Goal: Transaction & Acquisition: Purchase product/service

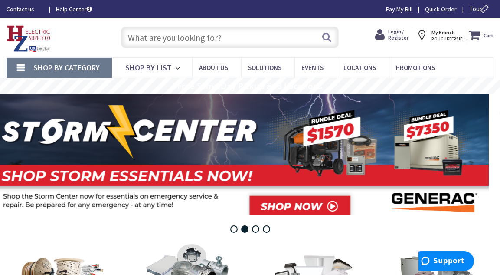
click at [163, 40] on input "text" at bounding box center [230, 37] width 218 height 22
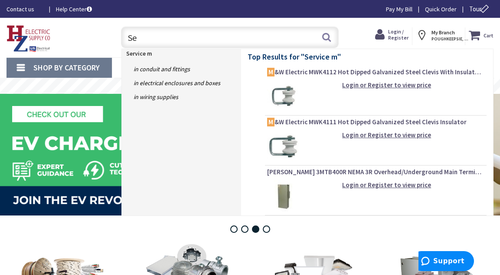
type input "S"
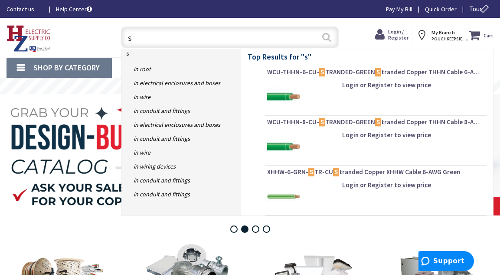
type input "s"
click at [324, 37] on button "Search" at bounding box center [326, 37] width 11 height 20
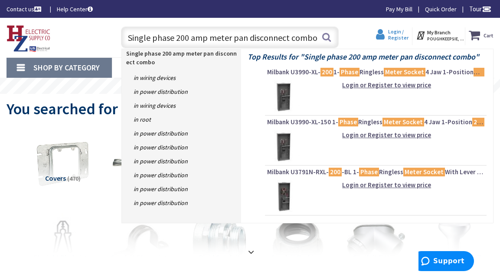
type input "Single phase 200 amp meter pan disconnect combo"
click at [396, 39] on span "Login / Register" at bounding box center [398, 34] width 20 height 13
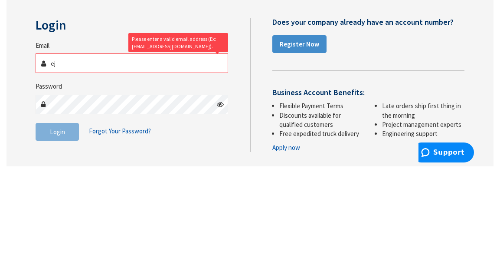
type input "ejensen727@gmail.com"
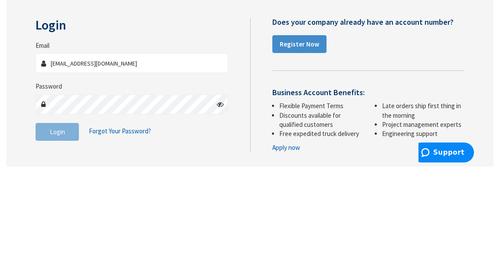
click at [58, 88] on div "Skip to Content Toggle Nav Search Cart My Cart Close" at bounding box center [250, 279] width 500 height 523
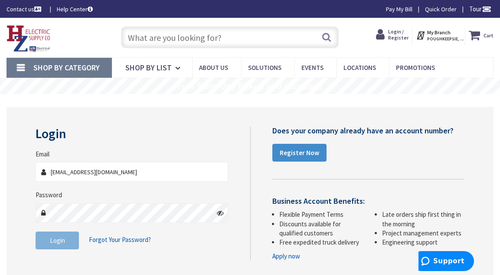
click at [60, 194] on label "Password" at bounding box center [49, 194] width 26 height 9
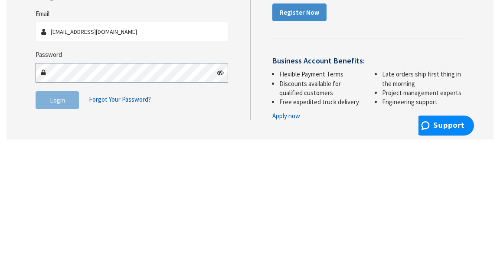
scroll to position [7, 0]
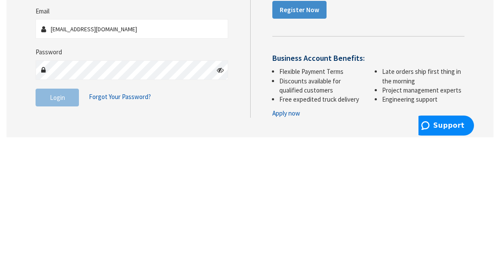
click at [68, 97] on div "Login Invalid login or password Email ejensen727@gmail.com Password Login Forgo…" at bounding box center [250, 189] width 487 height 206
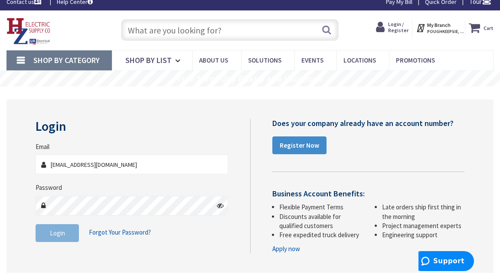
click at [53, 188] on label "Password" at bounding box center [49, 187] width 26 height 9
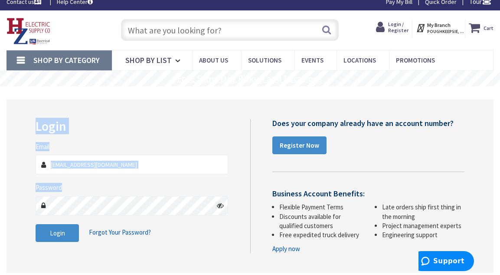
drag, startPoint x: 218, startPoint y: 206, endPoint x: 220, endPoint y: 73, distance: 133.2
click at [220, 73] on div "Skip to Content Toggle Nav Search Cart My Cart Close" at bounding box center [250, 271] width 500 height 523
click at [53, 184] on label "Password" at bounding box center [49, 187] width 26 height 9
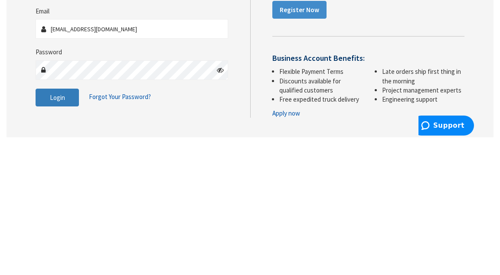
click at [69, 104] on div "Login Invalid login or password Email ejensen727@gmail.com Password Login Forgo…" at bounding box center [250, 185] width 487 height 173
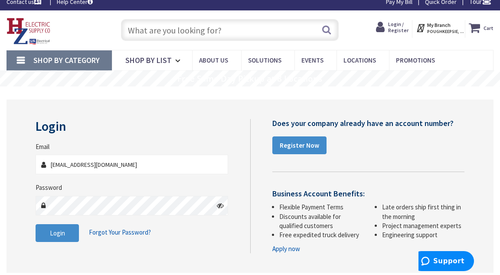
click at [57, 133] on h2 "Login" at bounding box center [132, 126] width 192 height 14
click at [36, 230] on button "Login" at bounding box center [57, 233] width 43 height 18
